Goal: Book appointment/travel/reservation

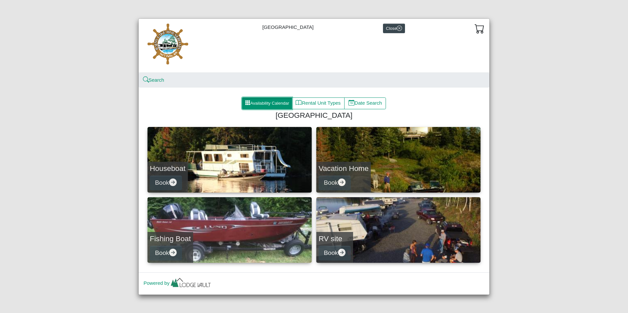
click at [272, 100] on button "Availability Calendar" at bounding box center [267, 103] width 50 height 12
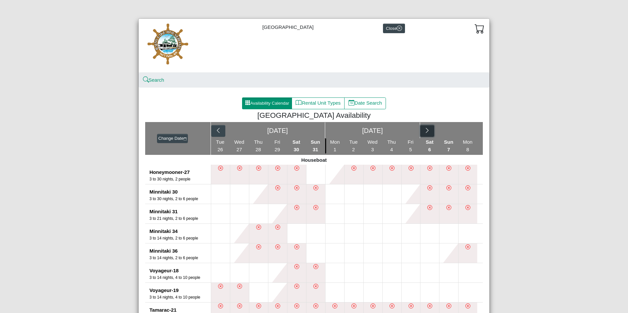
click at [428, 135] on button "button" at bounding box center [427, 131] width 14 height 12
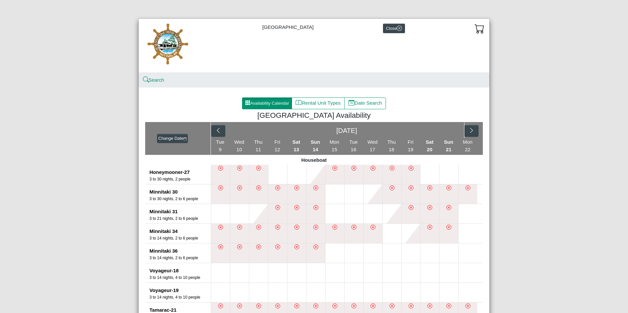
click at [480, 132] on div "[DATE]" at bounding box center [347, 130] width 272 height 16
click at [471, 130] on icon "chevron right" at bounding box center [471, 130] width 6 height 6
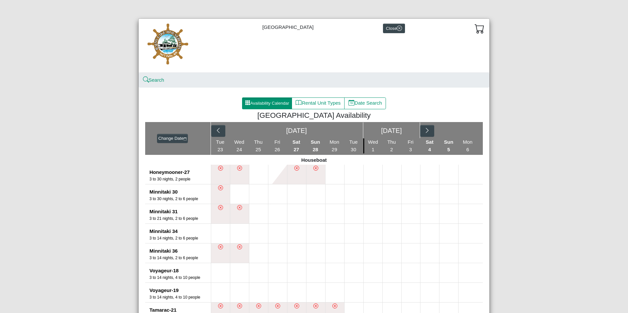
click at [468, 130] on div "[DATE] [DATE]" at bounding box center [347, 130] width 272 height 16
click at [428, 133] on button "button" at bounding box center [427, 131] width 14 height 12
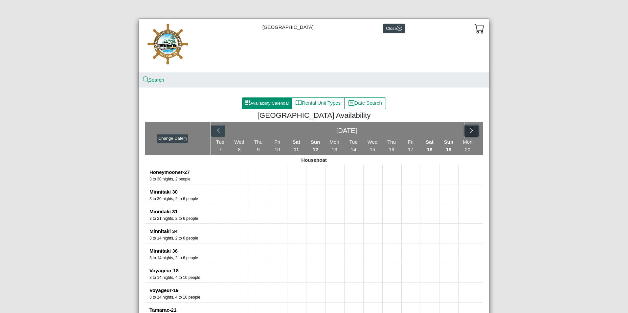
click at [474, 130] on button "button" at bounding box center [471, 131] width 14 height 12
click at [469, 129] on div "[DATE]" at bounding box center [347, 130] width 272 height 16
click at [428, 131] on icon "chevron right" at bounding box center [427, 130] width 6 height 6
click at [469, 131] on icon "chevron right" at bounding box center [471, 130] width 6 height 6
click at [465, 130] on icon "chevron right" at bounding box center [465, 130] width 6 height 6
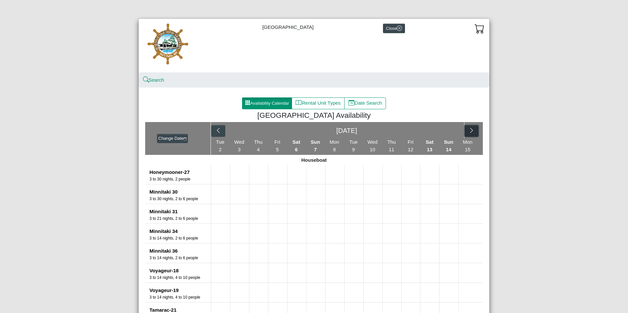
click at [464, 130] on button "button" at bounding box center [471, 131] width 14 height 12
click at [464, 130] on div "[DATE]" at bounding box center [347, 130] width 272 height 16
click at [424, 133] on icon "chevron right" at bounding box center [427, 130] width 6 height 6
click at [471, 133] on icon "chevron right" at bounding box center [471, 130] width 6 height 6
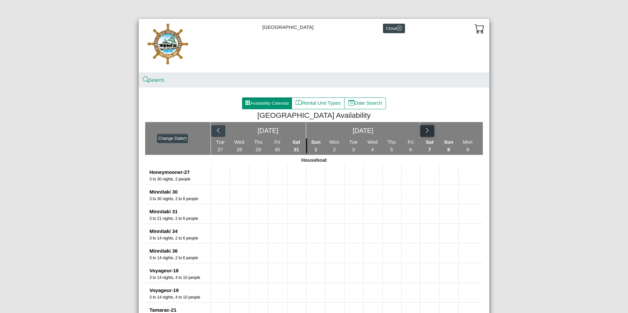
click at [426, 132] on icon "chevron right" at bounding box center [427, 130] width 3 height 5
click at [464, 132] on button "button" at bounding box center [471, 131] width 14 height 12
click at [462, 132] on div "[DATE] [DATE]" at bounding box center [347, 130] width 272 height 16
click at [429, 133] on button "button" at bounding box center [427, 131] width 14 height 12
click at [468, 131] on icon "chevron right" at bounding box center [471, 130] width 6 height 6
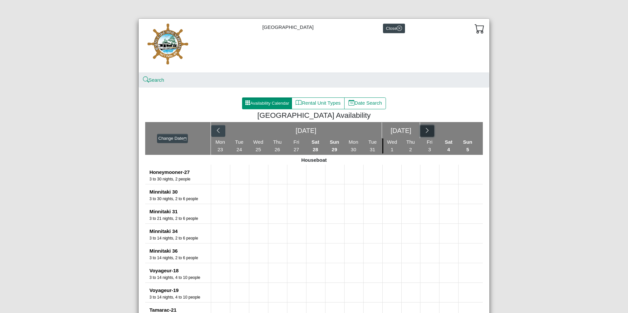
click at [425, 129] on icon "chevron right" at bounding box center [427, 130] width 6 height 6
click at [466, 133] on button "button" at bounding box center [471, 131] width 14 height 12
click at [424, 128] on icon "chevron right" at bounding box center [427, 130] width 6 height 6
click at [467, 127] on button "button" at bounding box center [471, 131] width 14 height 12
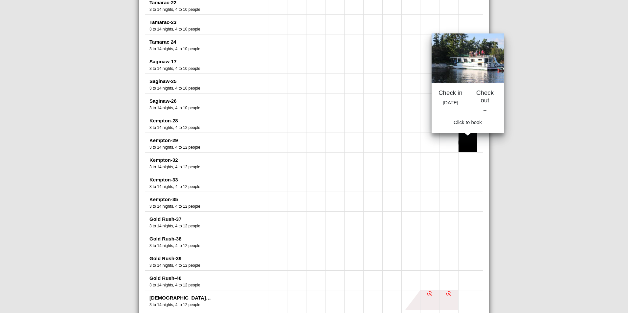
scroll to position [328, 0]
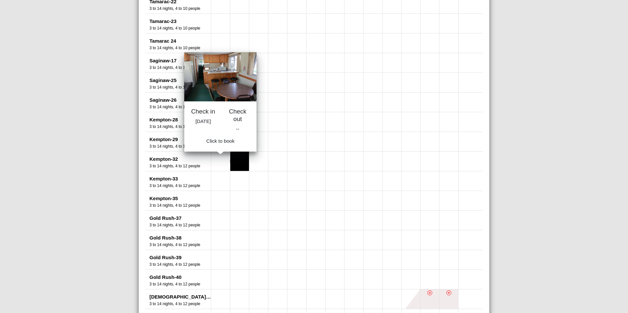
click at [228, 163] on ul at bounding box center [347, 161] width 272 height 19
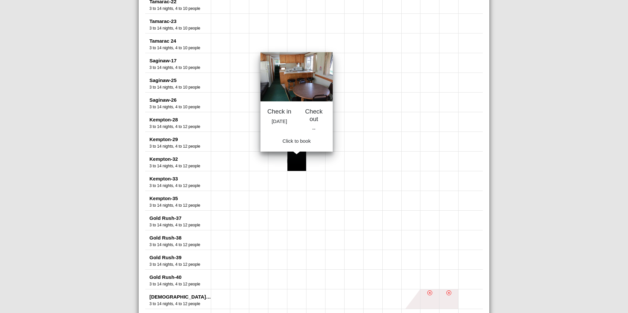
click at [302, 169] on button at bounding box center [296, 161] width 19 height 19
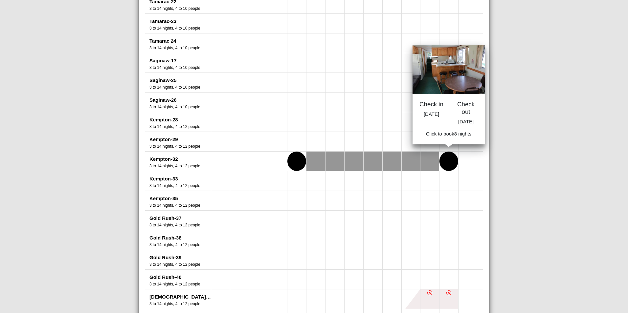
click at [443, 167] on button at bounding box center [448, 161] width 19 height 19
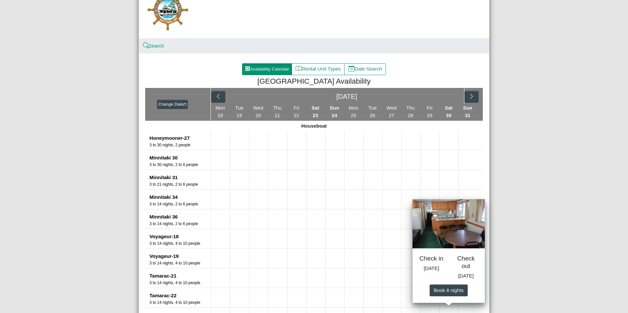
scroll to position [33, 0]
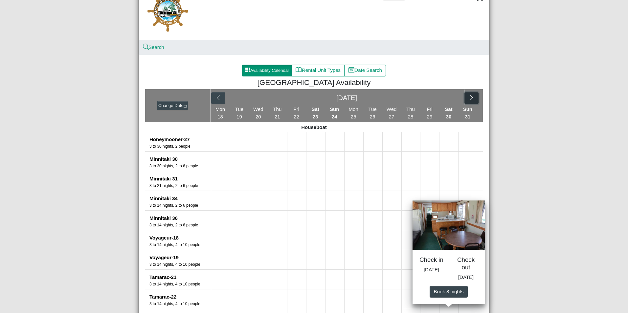
click at [468, 99] on icon "chevron right" at bounding box center [471, 98] width 6 height 6
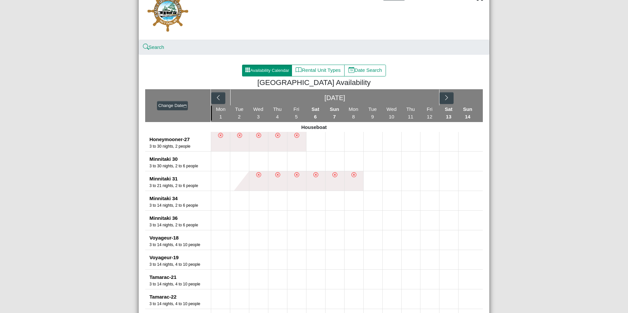
drag, startPoint x: 579, startPoint y: 38, endPoint x: 469, endPoint y: 13, distance: 112.2
click at [576, 39] on div "[GEOGRAPHIC_DATA] Close Search Availability Calendar Rental Unit Types Date Sea…" at bounding box center [314, 156] width 628 height 313
